Goal: Navigation & Orientation: Find specific page/section

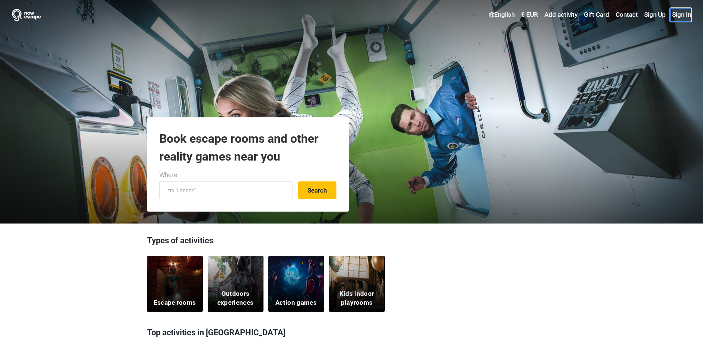
click at [679, 12] on link "Sign In" at bounding box center [680, 14] width 21 height 13
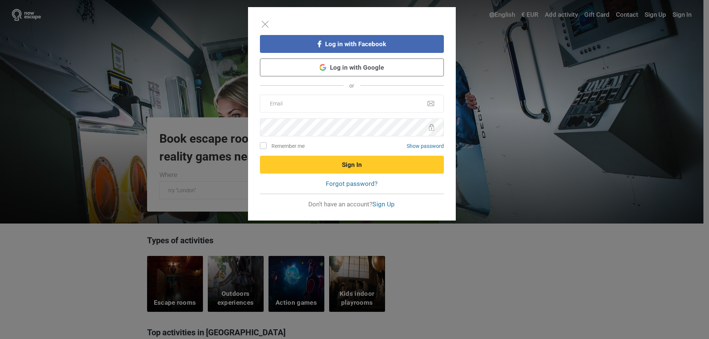
drag, startPoint x: 363, startPoint y: 67, endPoint x: 379, endPoint y: 103, distance: 39.5
click at [363, 67] on link "Log in with Google" at bounding box center [352, 67] width 184 height 18
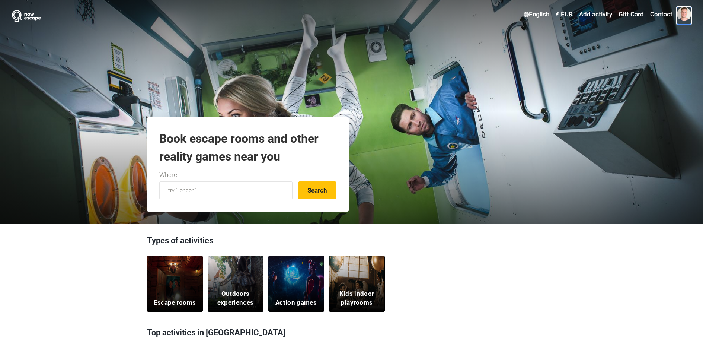
drag, startPoint x: 684, startPoint y: 12, endPoint x: 678, endPoint y: 20, distance: 9.3
click at [683, 12] on span at bounding box center [684, 14] width 14 height 14
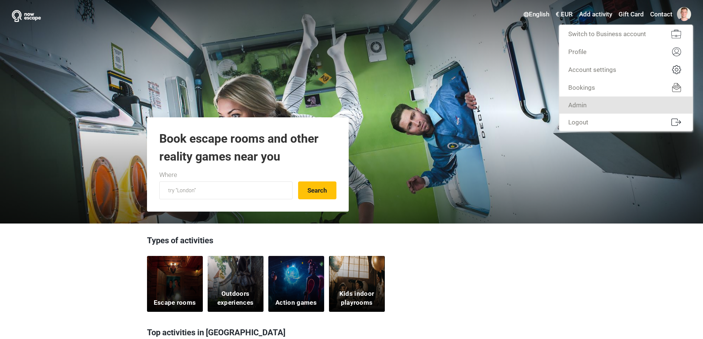
click at [625, 107] on link "Admin" at bounding box center [626, 104] width 133 height 17
